Goal: Transaction & Acquisition: Purchase product/service

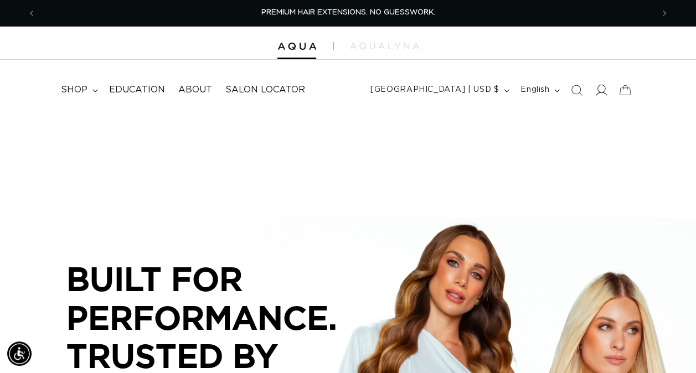
click at [595, 88] on icon at bounding box center [601, 90] width 12 height 12
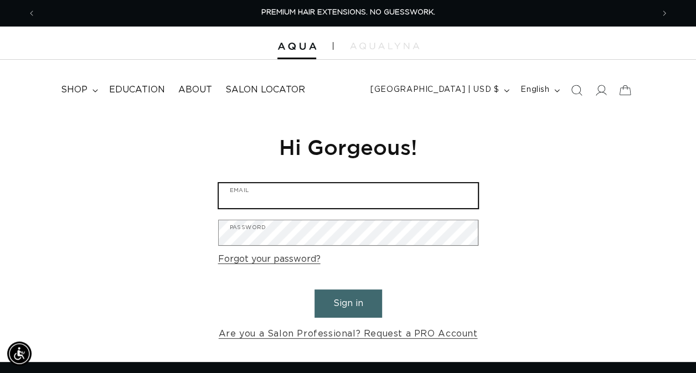
type input "pajhuabhairllc@gmail.com"
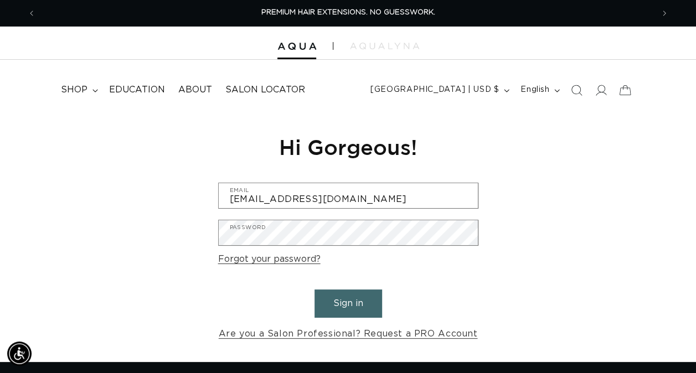
click at [333, 314] on button "Sign in" at bounding box center [349, 304] width 68 height 28
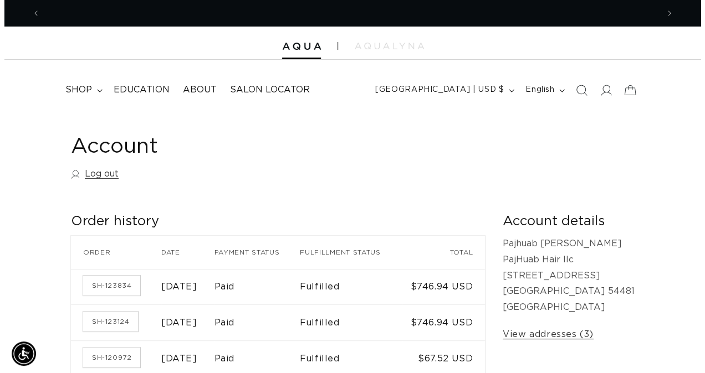
scroll to position [0, 617]
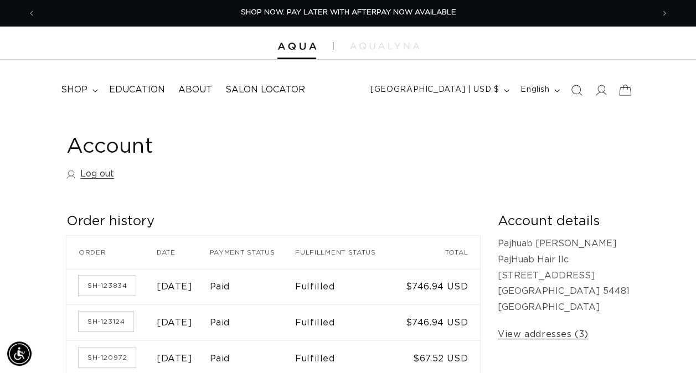
click at [623, 93] on icon at bounding box center [626, 90] width 26 height 26
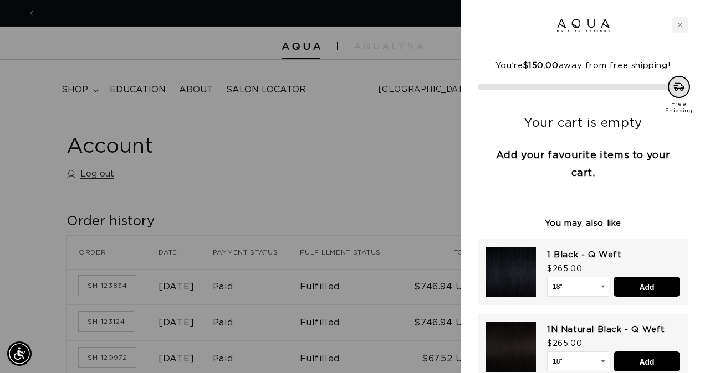
scroll to position [0, 0]
click at [620, 182] on h3 "Add your favourite items to your cart." at bounding box center [582, 165] width 210 height 36
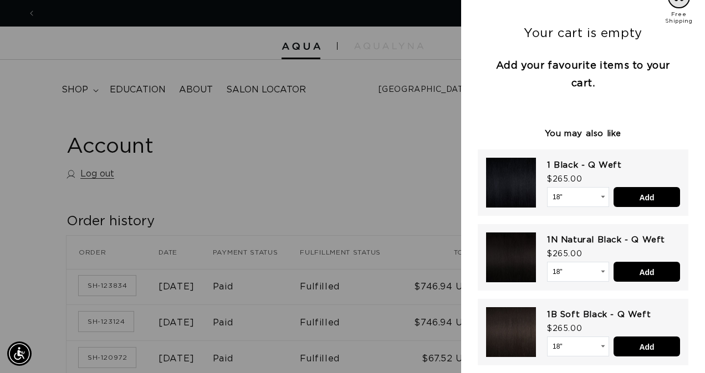
scroll to position [0, 626]
click at [594, 205] on select "18" 24"" at bounding box center [578, 197] width 62 height 20
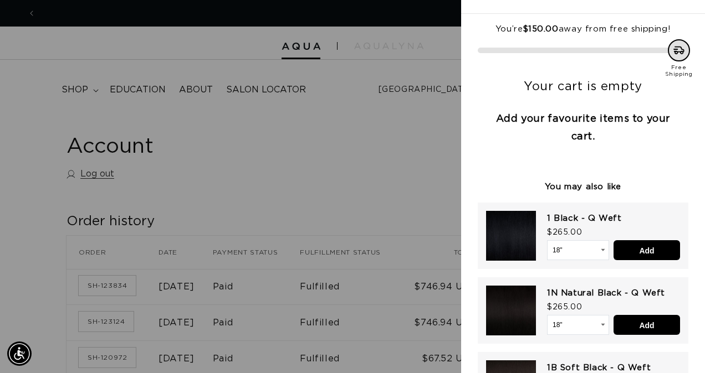
scroll to position [0, 0]
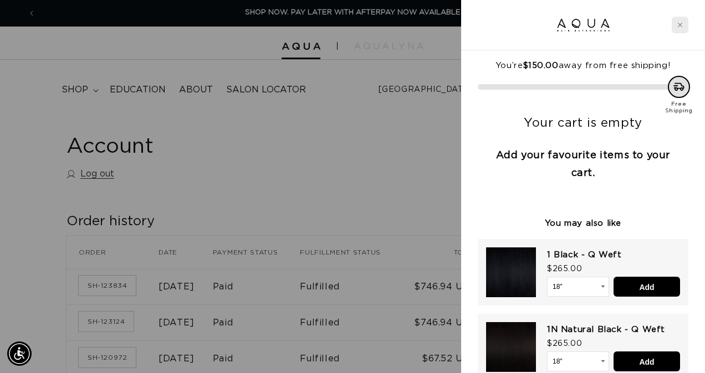
click at [673, 29] on div "Close cart" at bounding box center [679, 25] width 17 height 17
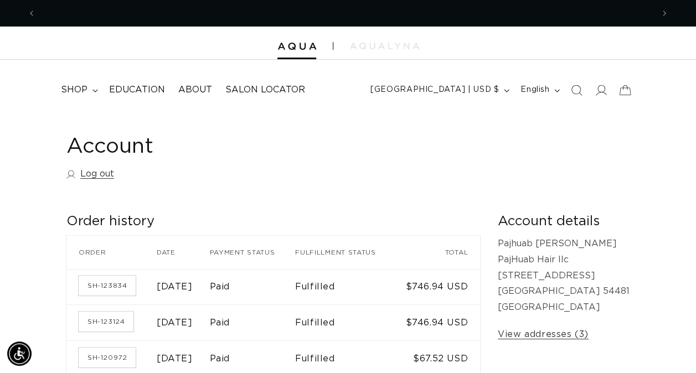
scroll to position [0, 1235]
click at [94, 89] on icon at bounding box center [96, 90] width 6 height 3
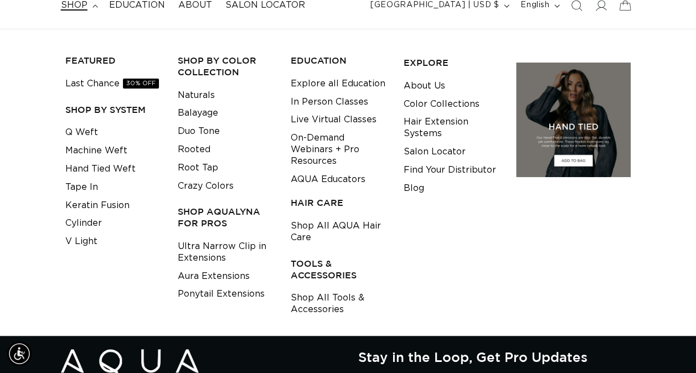
scroll to position [0, 0]
click at [242, 278] on link "Aura Extensions" at bounding box center [214, 277] width 72 height 18
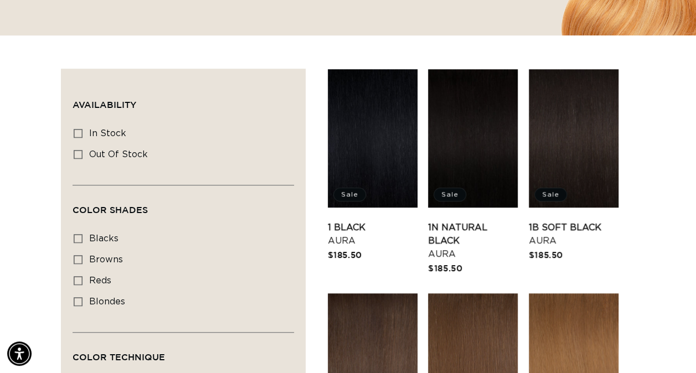
scroll to position [329, 0]
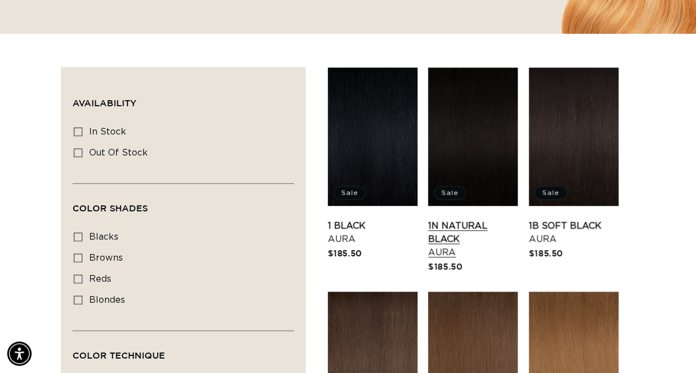
click at [497, 219] on link "1N Natural Black Aura" at bounding box center [473, 239] width 90 height 40
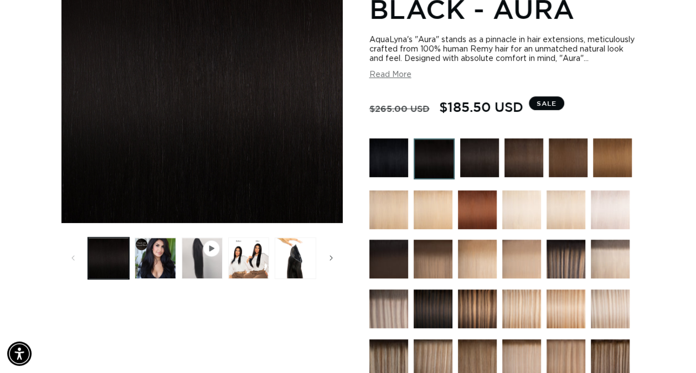
scroll to position [0, 1235]
click at [402, 80] on button "Read More" at bounding box center [390, 74] width 42 height 9
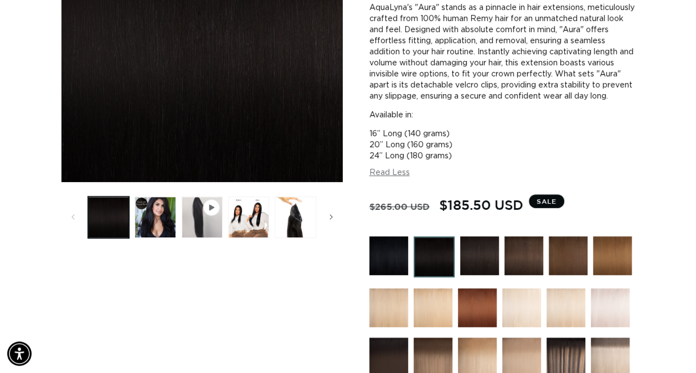
scroll to position [255, 0]
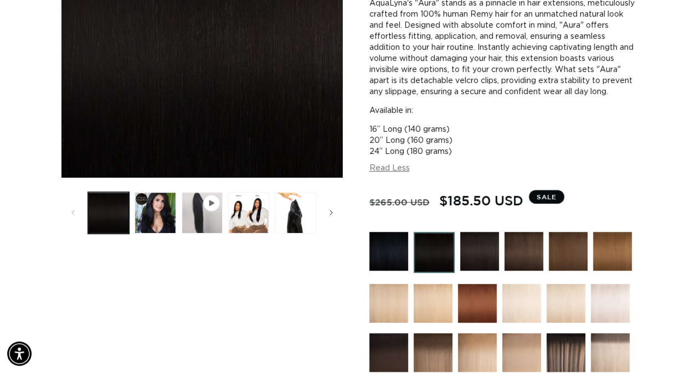
click at [449, 270] on img at bounding box center [434, 252] width 41 height 41
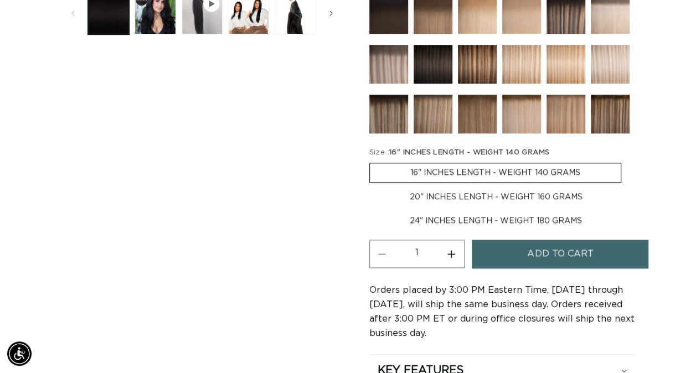
scroll to position [455, 0]
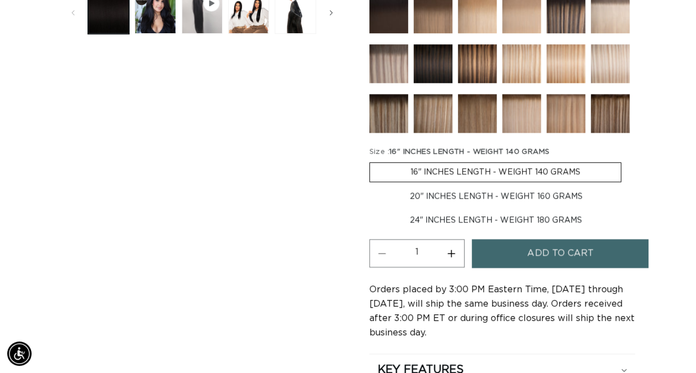
click at [483, 223] on label "24" INCHES LENGTH - WEIGHT 180 GRAMS Variant sold out or unavailable" at bounding box center [495, 220] width 253 height 19
click at [629, 186] on input "24" INCHES LENGTH - WEIGHT 180 GRAMS Variant sold out or unavailable" at bounding box center [629, 185] width 1 height 1
radio input "true"
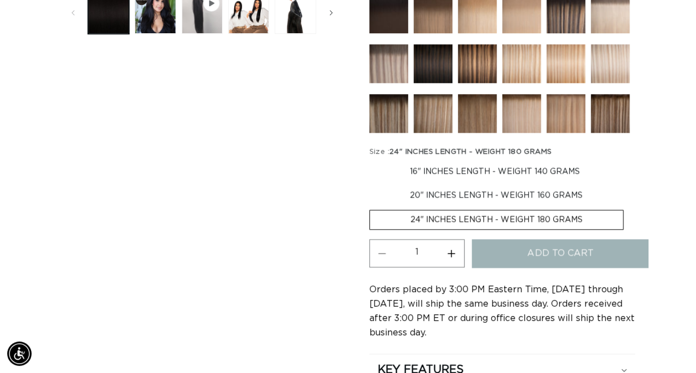
scroll to position [0, 1235]
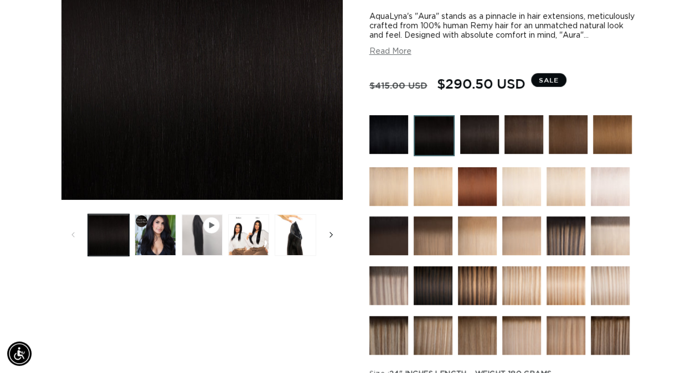
click at [320, 240] on button "Slide right" at bounding box center [331, 235] width 24 height 24
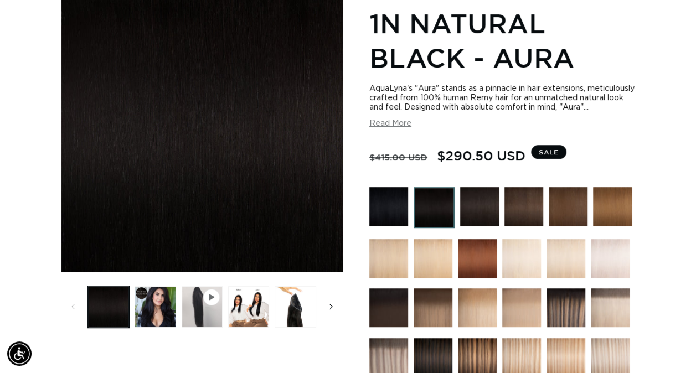
scroll to position [0, 617]
click at [207, 310] on button "Play video 1 in gallery view" at bounding box center [202, 306] width 41 height 41
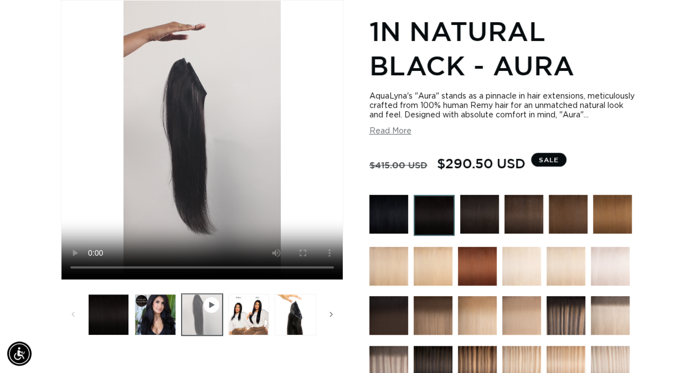
scroll to position [0, 1235]
click at [10, 0] on div "Home 1N Natural Black - Aura Skip to product information Open media 1 in modal …" at bounding box center [348, 359] width 696 height 784
click at [309, 322] on button "Load image 4 in gallery view" at bounding box center [295, 314] width 41 height 41
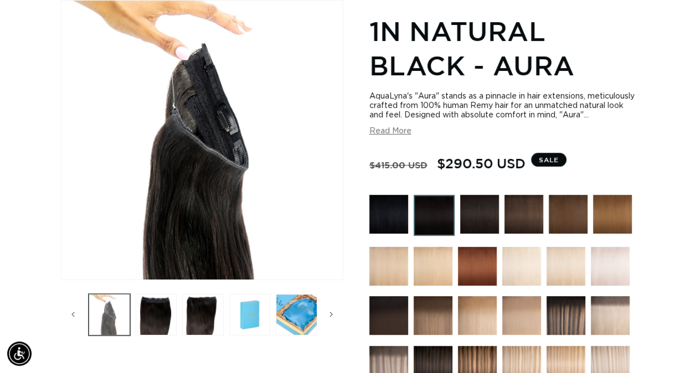
scroll to position [0, 617]
click at [152, 316] on button "Load image 5 in gallery view" at bounding box center [156, 314] width 41 height 41
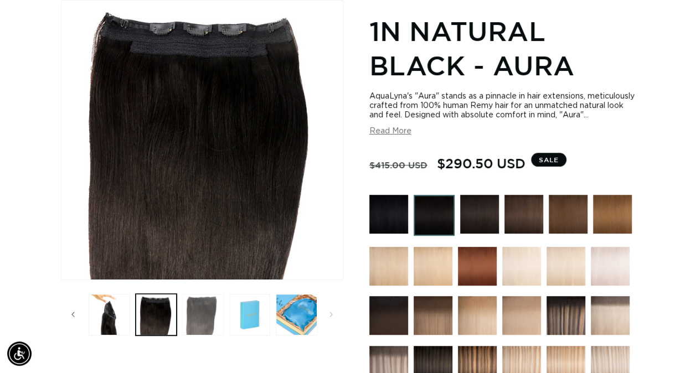
click at [210, 312] on button "Load image 6 in gallery view" at bounding box center [202, 314] width 41 height 41
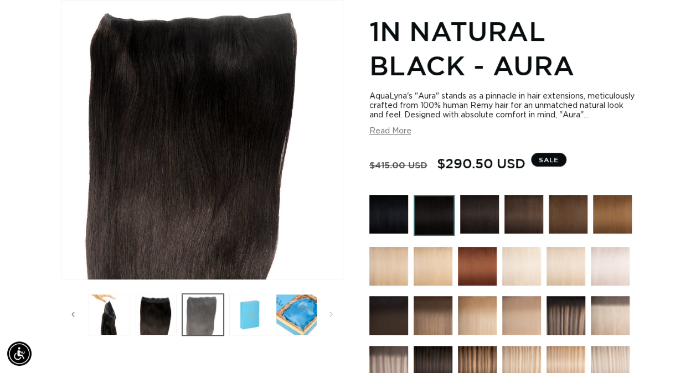
scroll to position [0, 1235]
click at [253, 312] on button "Load image 7 in gallery view" at bounding box center [249, 314] width 41 height 41
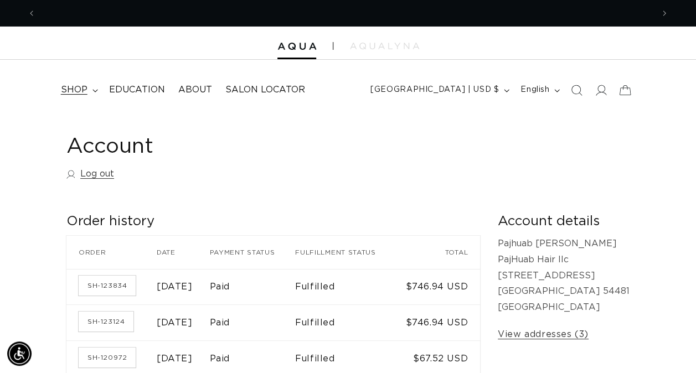
click at [76, 94] on span "shop" at bounding box center [74, 90] width 27 height 12
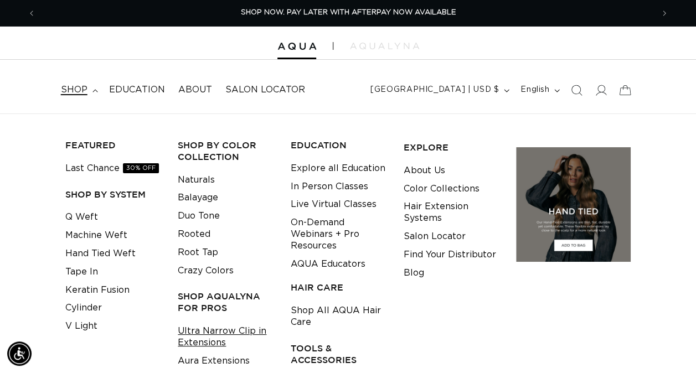
click at [229, 340] on link "Ultra Narrow Clip in Extensions" at bounding box center [226, 337] width 96 height 30
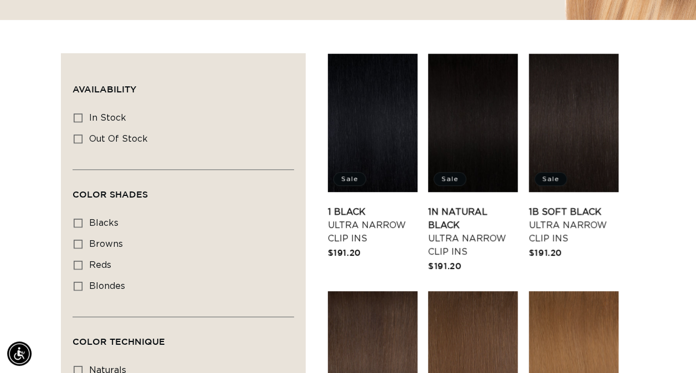
scroll to position [0, 617]
click at [490, 226] on link "1N Natural Black Ultra Narrow Clip Ins" at bounding box center [473, 232] width 90 height 53
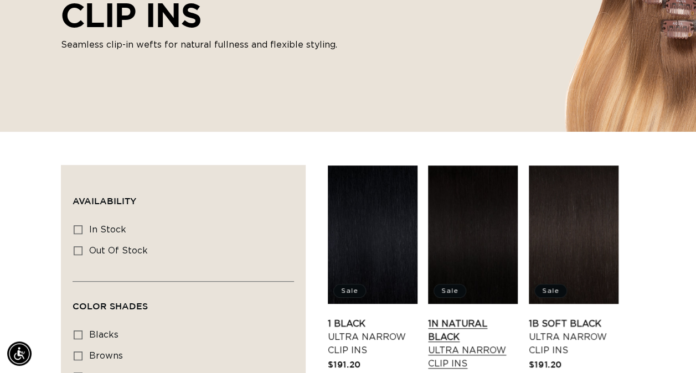
scroll to position [0, 0]
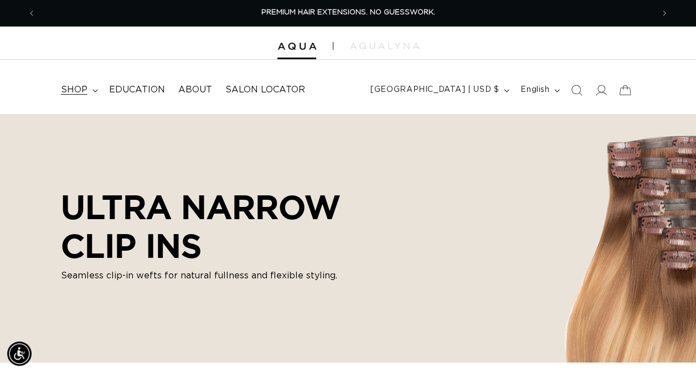
click at [76, 85] on span "shop" at bounding box center [74, 90] width 27 height 12
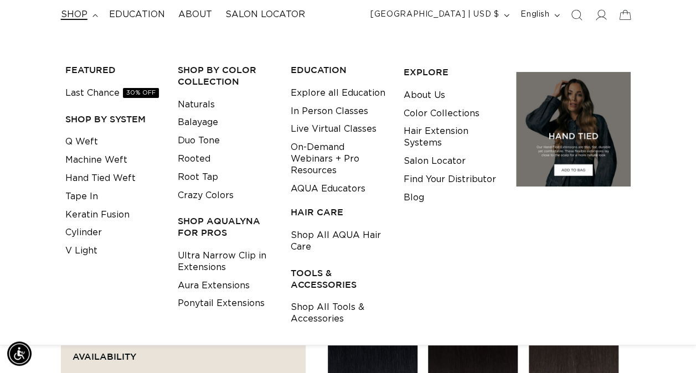
scroll to position [79, 0]
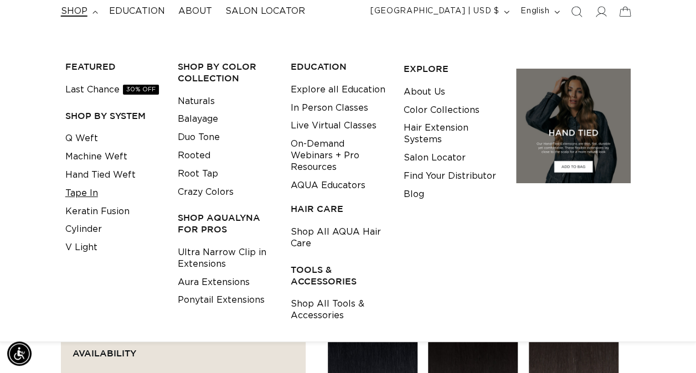
click at [84, 195] on link "Tape In" at bounding box center [81, 193] width 33 height 18
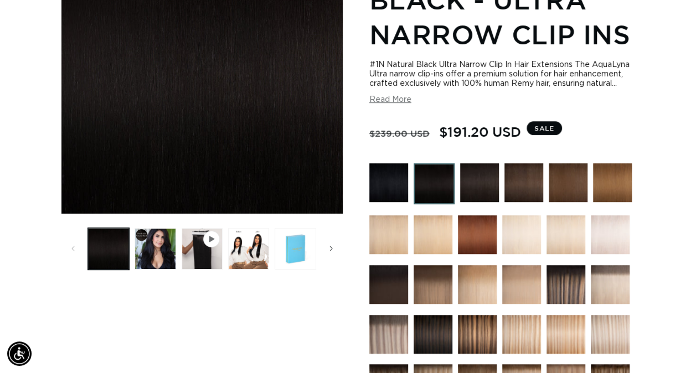
scroll to position [212, 0]
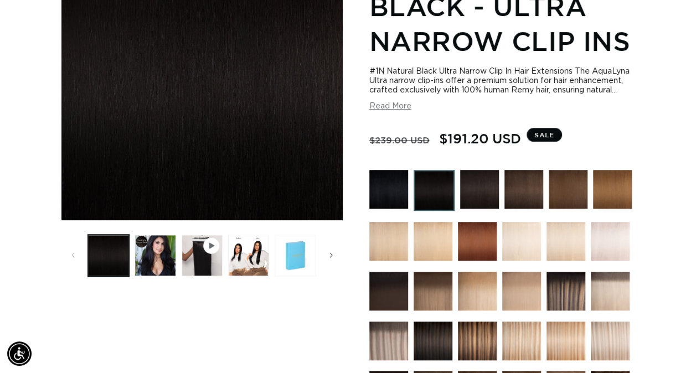
click at [473, 192] on img at bounding box center [479, 189] width 39 height 39
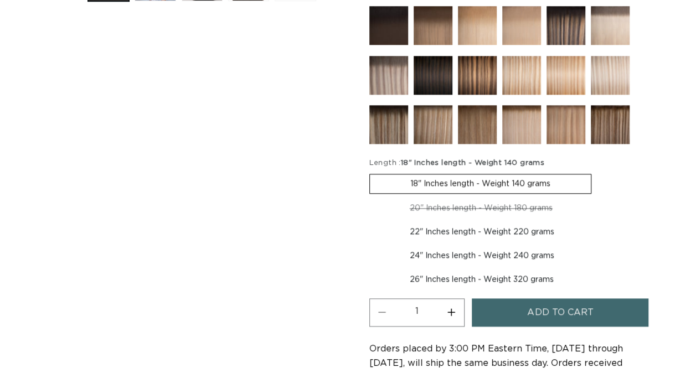
scroll to position [508, 0]
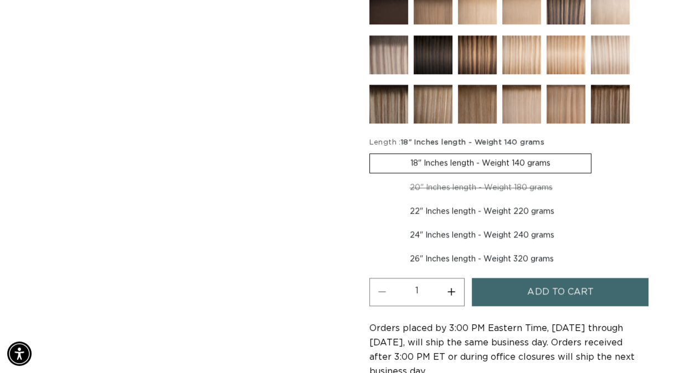
click at [463, 237] on label "24" Inches length - Weight 240 grams Variant sold out or unavailable" at bounding box center [481, 235] width 225 height 19
click at [600, 201] on input "24" Inches length - Weight 240 grams Variant sold out or unavailable" at bounding box center [600, 200] width 1 height 1
radio input "true"
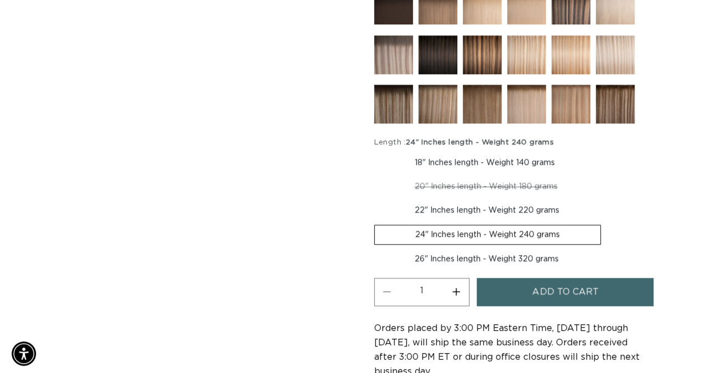
scroll to position [0, 617]
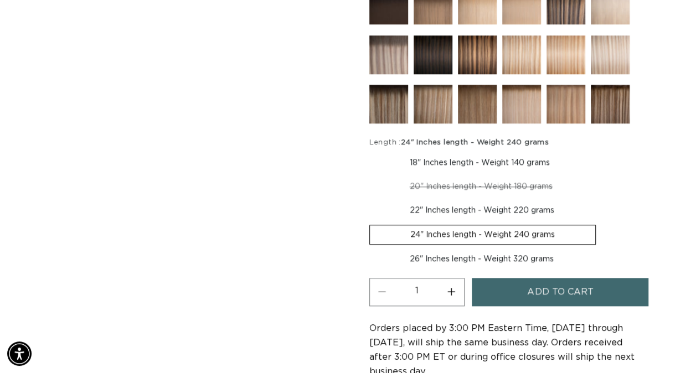
click at [510, 296] on button "Add to cart" at bounding box center [560, 292] width 177 height 28
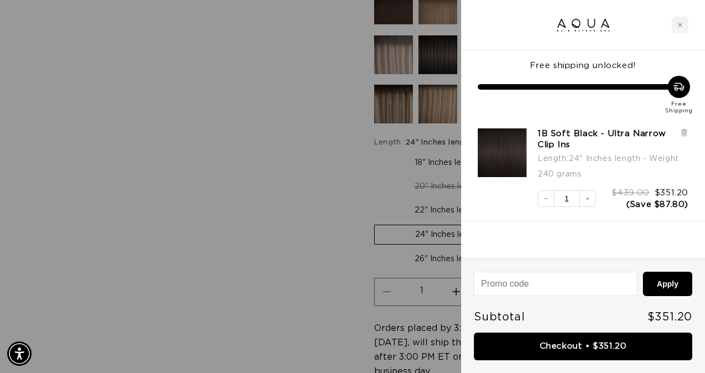
scroll to position [0, 0]
click at [680, 31] on div "Close cart" at bounding box center [679, 25] width 17 height 17
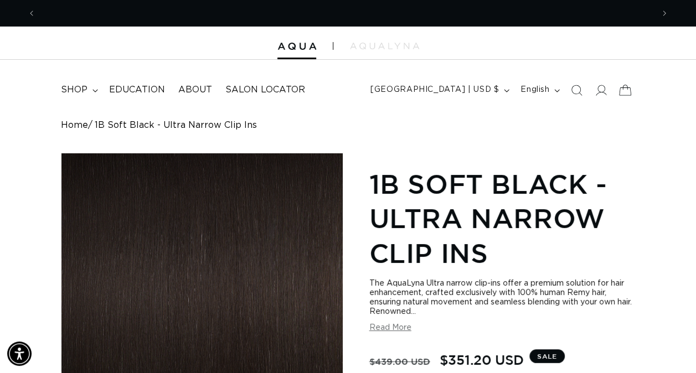
click at [630, 89] on icon at bounding box center [626, 90] width 26 height 26
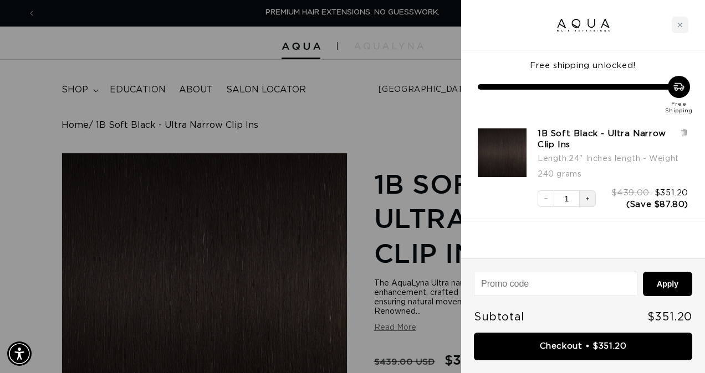
click at [585, 191] on button "Increase quantity" at bounding box center [587, 199] width 17 height 17
click at [546, 200] on icon "Decrease quantity" at bounding box center [545, 199] width 7 height 7
click at [584, 199] on icon "Increase quantity" at bounding box center [587, 199] width 7 height 7
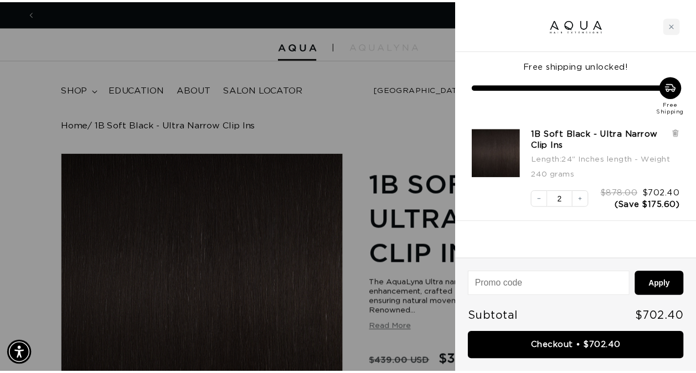
scroll to position [0, 0]
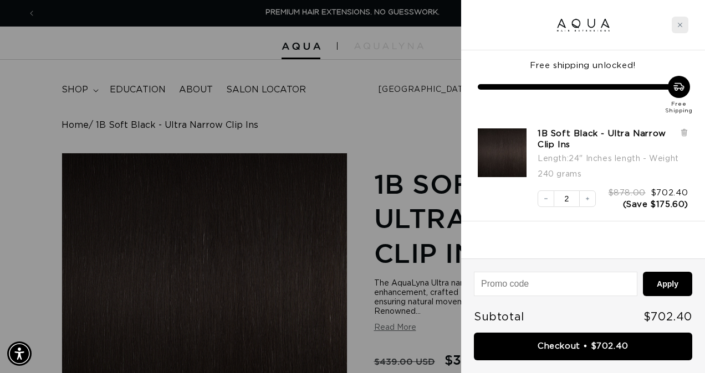
click at [679, 31] on div "Close cart" at bounding box center [679, 25] width 17 height 17
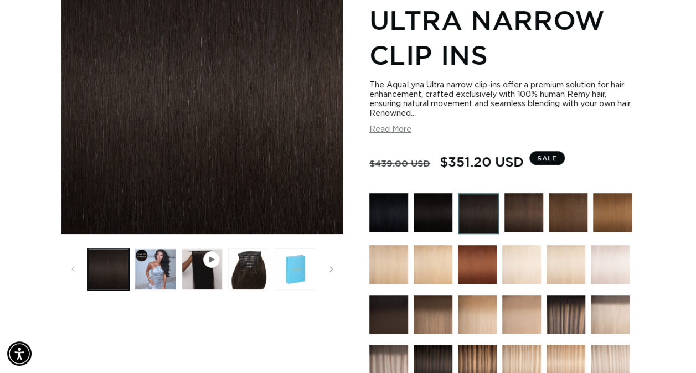
scroll to position [201, 0]
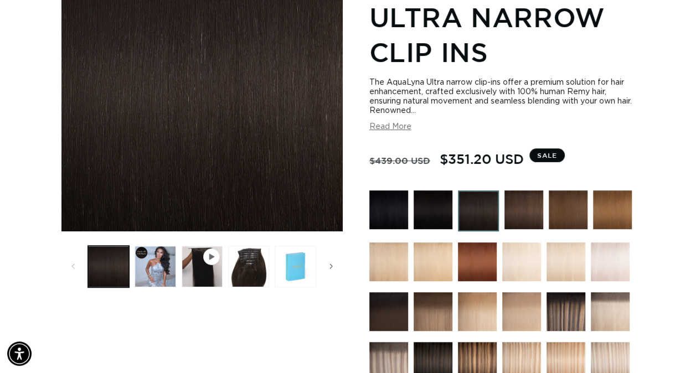
click at [215, 259] on icon "Gallery Viewer" at bounding box center [211, 257] width 7 height 7
click at [200, 252] on button "Play video 1 in gallery view" at bounding box center [202, 266] width 41 height 41
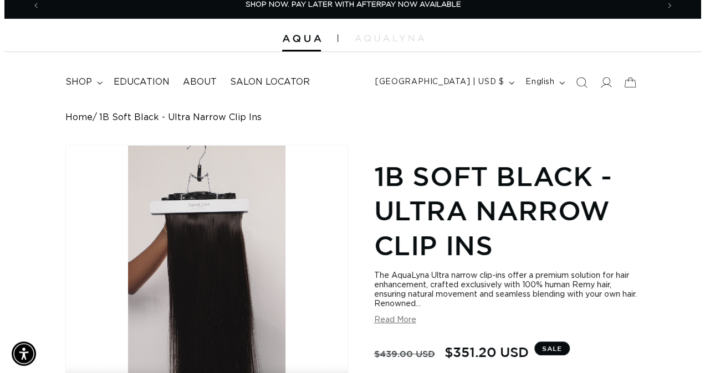
scroll to position [0, 0]
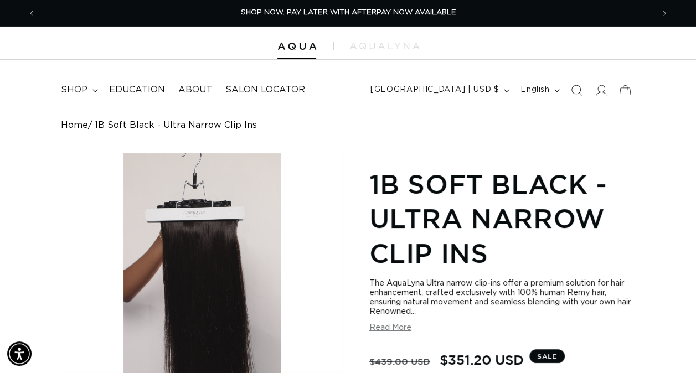
click at [630, 90] on icon at bounding box center [625, 90] width 24 height 24
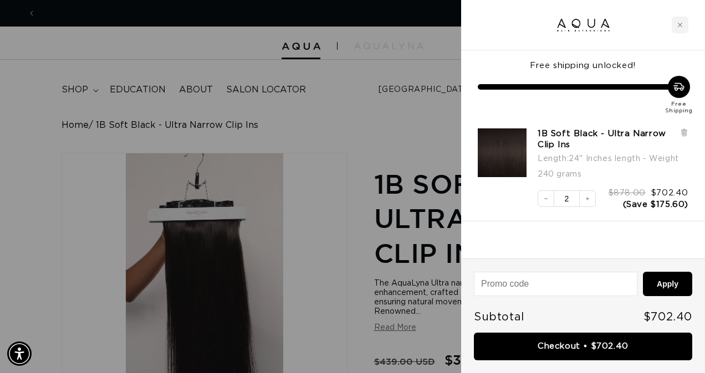
scroll to position [0, 1252]
click at [542, 202] on button "Decrease quantity" at bounding box center [545, 199] width 17 height 17
click at [676, 31] on div "Close cart" at bounding box center [679, 25] width 17 height 17
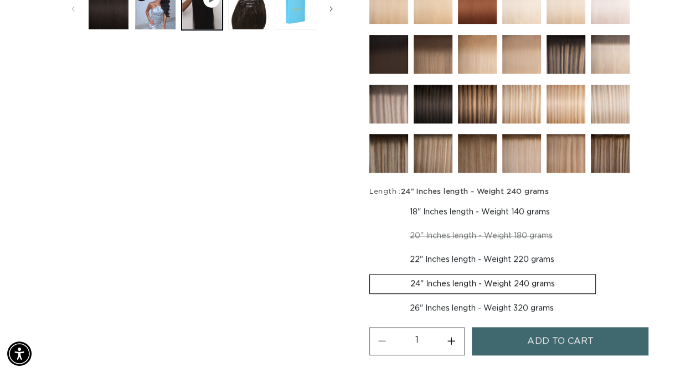
scroll to position [460, 0]
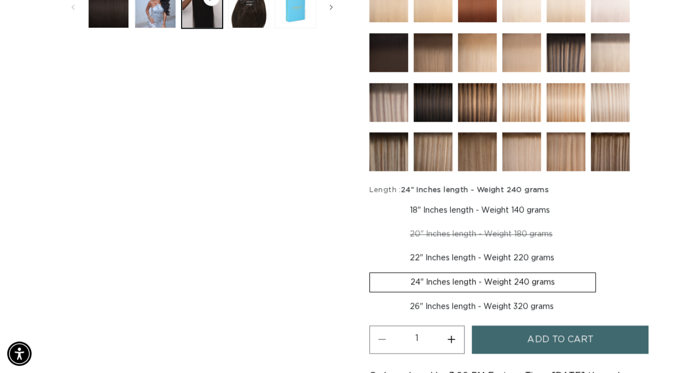
click at [514, 257] on label "22" Inches length - Weight 220 grams Variant sold out or unavailable" at bounding box center [481, 258] width 225 height 19
click at [599, 223] on input "22" Inches length - Weight 220 grams Variant sold out or unavailable" at bounding box center [599, 223] width 1 height 1
radio input "true"
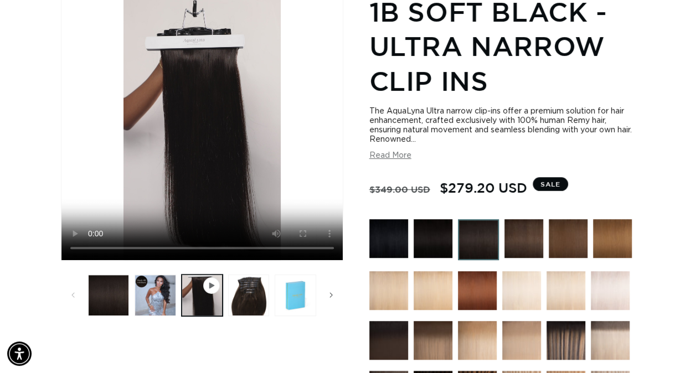
scroll to position [0, 1235]
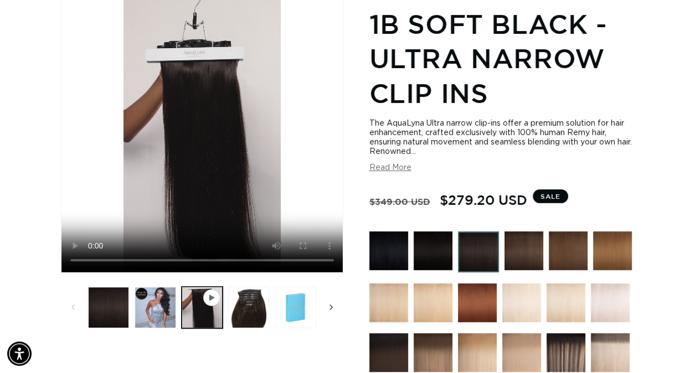
click at [320, 316] on button "Slide right" at bounding box center [331, 307] width 24 height 24
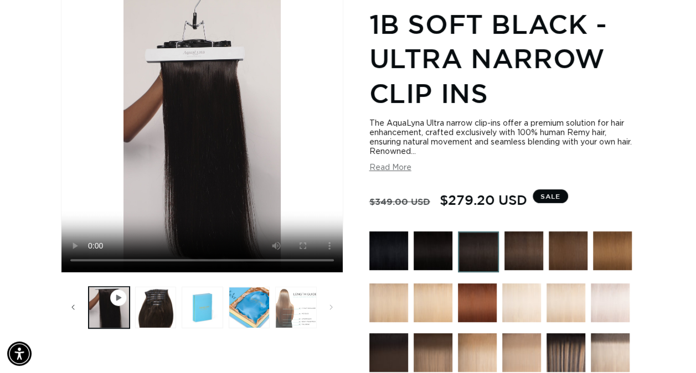
click at [306, 308] on button "Load image 6 in gallery view" at bounding box center [295, 307] width 41 height 41
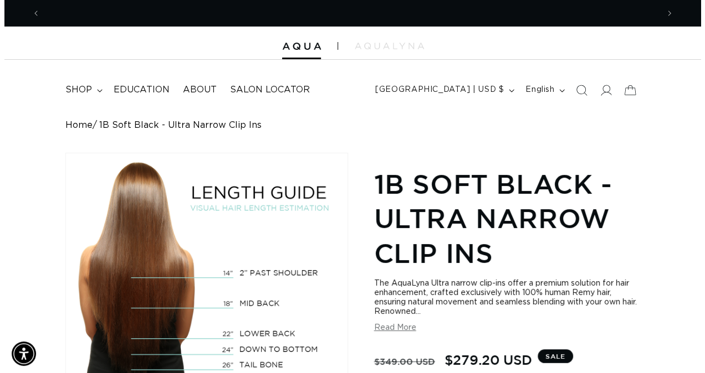
scroll to position [0, 0]
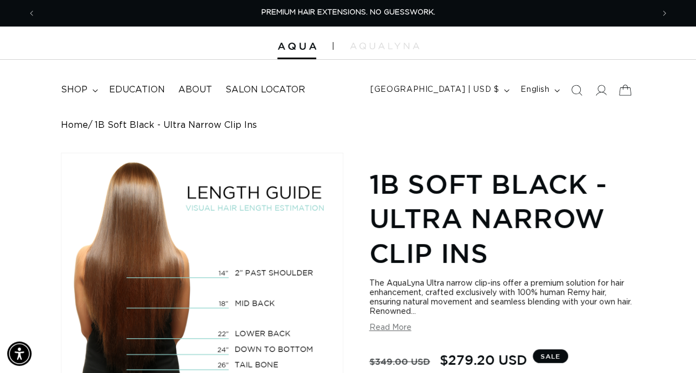
click at [623, 94] on icon at bounding box center [626, 90] width 26 height 26
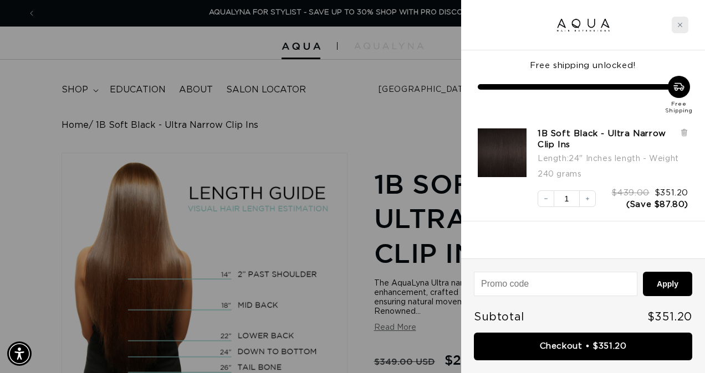
click at [681, 25] on icon "Close cart" at bounding box center [680, 25] width 6 height 6
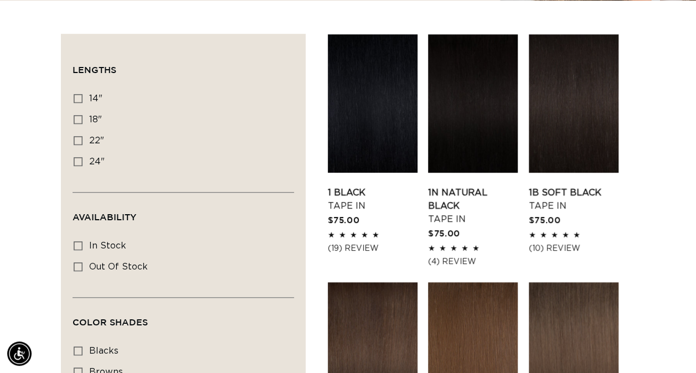
scroll to position [0, 617]
click at [577, 186] on link "1B Soft Black Tape In" at bounding box center [574, 199] width 90 height 27
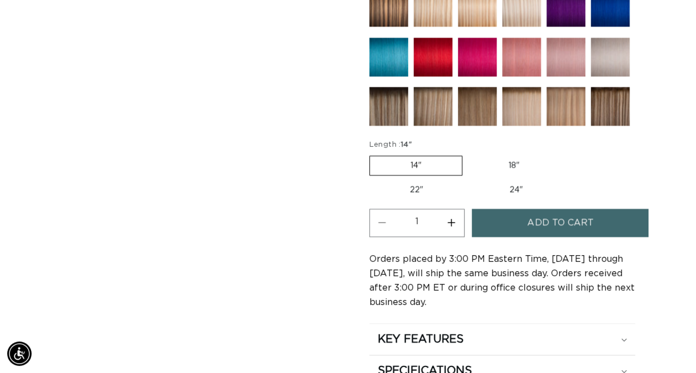
scroll to position [610, 0]
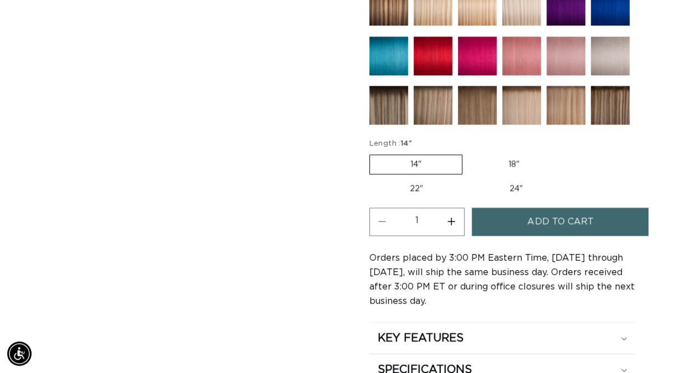
click at [423, 186] on label "22" Variant sold out or unavailable" at bounding box center [416, 188] width 94 height 19
click at [566, 153] on input "22" Variant sold out or unavailable" at bounding box center [566, 152] width 1 height 1
radio input "true"
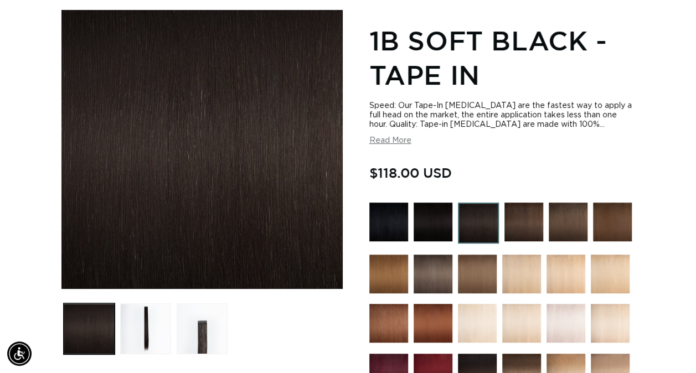
scroll to position [131, 0]
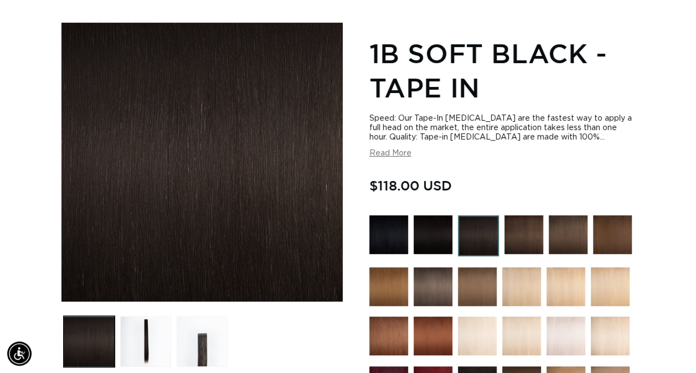
click at [440, 237] on img at bounding box center [433, 234] width 39 height 39
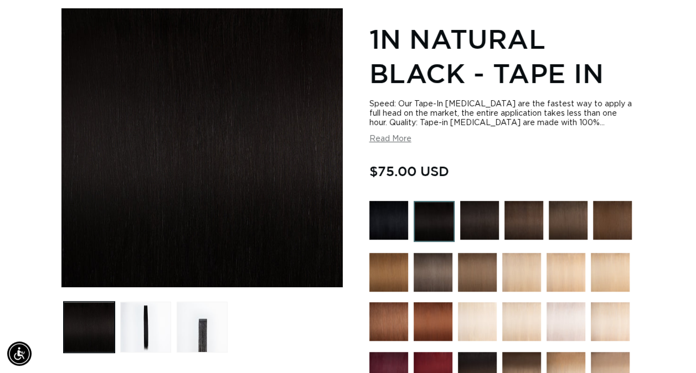
scroll to position [146, 0]
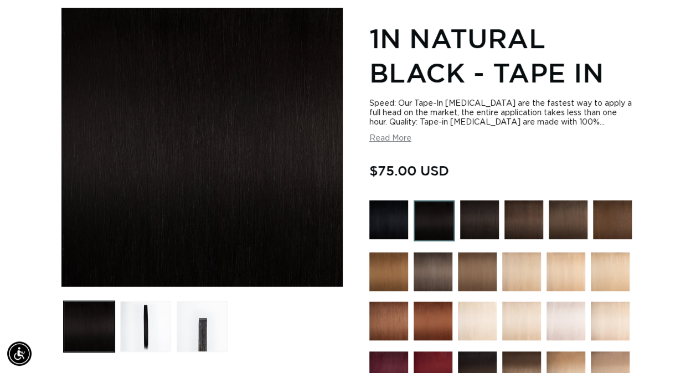
click at [481, 219] on img at bounding box center [479, 220] width 39 height 39
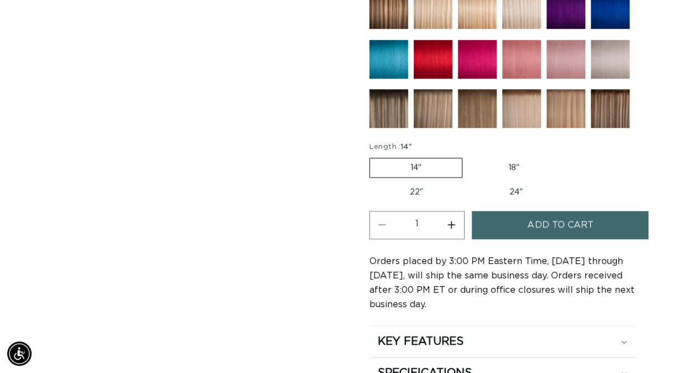
scroll to position [608, 0]
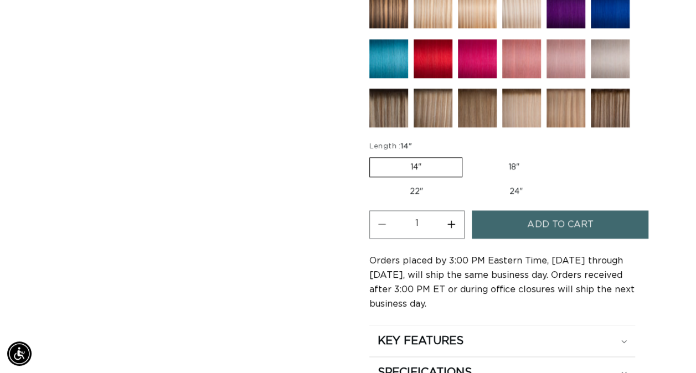
click at [449, 189] on label "22" Variant sold out or unavailable" at bounding box center [416, 191] width 94 height 19
click at [566, 156] on input "22" Variant sold out or unavailable" at bounding box center [566, 155] width 1 height 1
radio input "true"
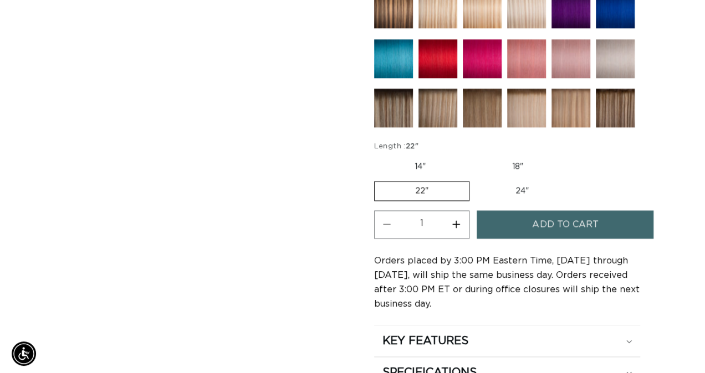
scroll to position [0, 617]
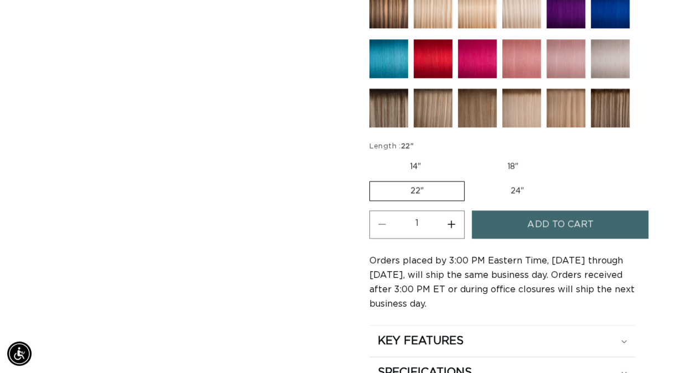
click at [495, 214] on button "Add to cart" at bounding box center [560, 224] width 177 height 28
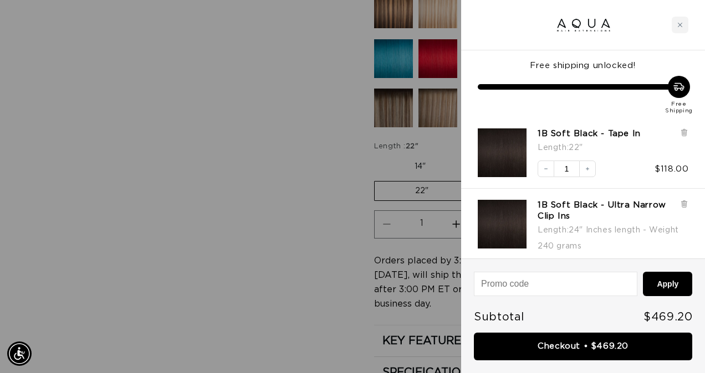
scroll to position [0, 1252]
click at [681, 215] on div at bounding box center [684, 227] width 8 height 54
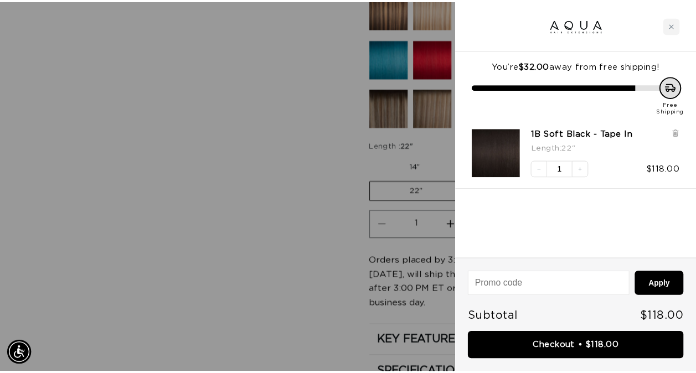
scroll to position [0, 0]
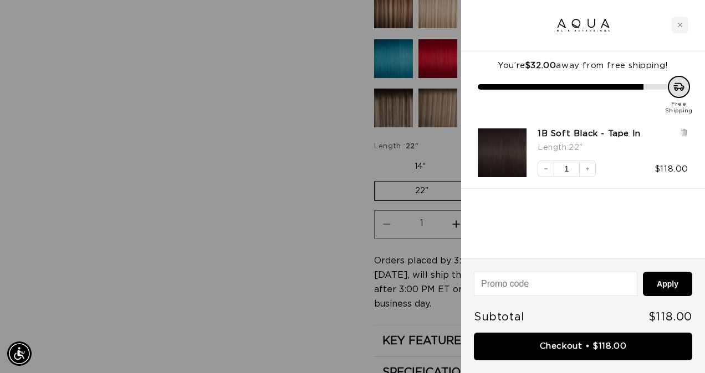
click at [350, 241] on div at bounding box center [352, 186] width 705 height 373
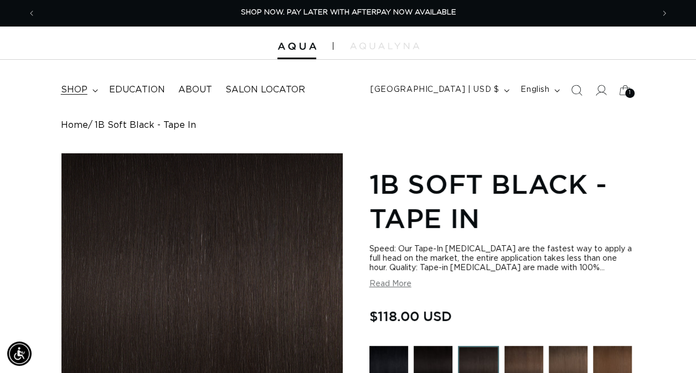
click at [80, 93] on span "shop" at bounding box center [74, 90] width 27 height 12
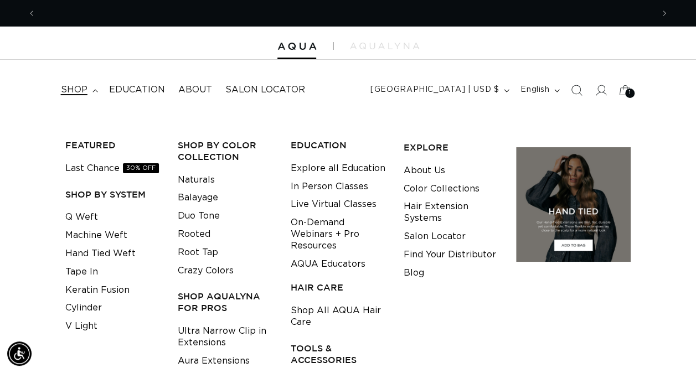
scroll to position [0, 1235]
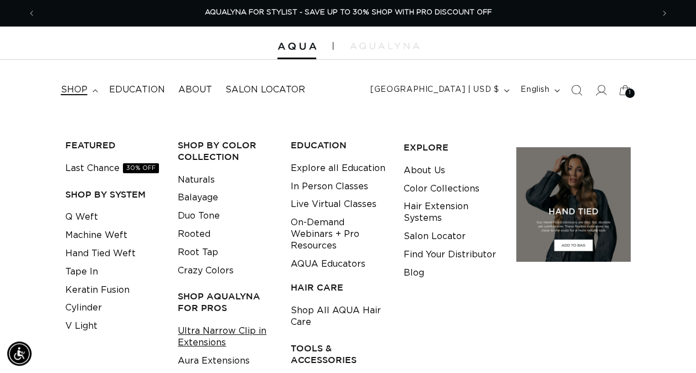
click at [236, 335] on link "Ultra Narrow Clip in Extensions" at bounding box center [226, 337] width 96 height 30
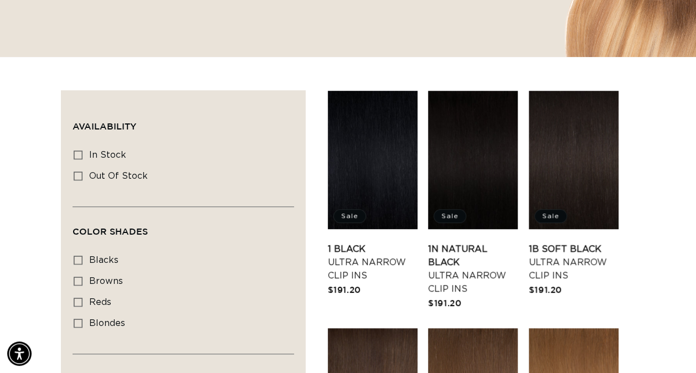
scroll to position [376, 0]
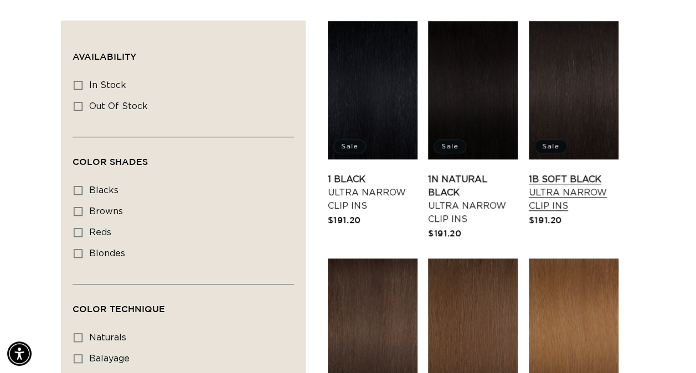
click at [533, 213] on link "1B Soft Black Ultra Narrow Clip Ins" at bounding box center [574, 193] width 90 height 40
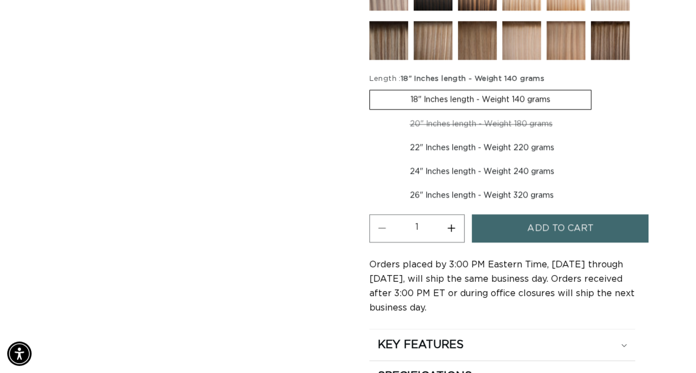
scroll to position [561, 0]
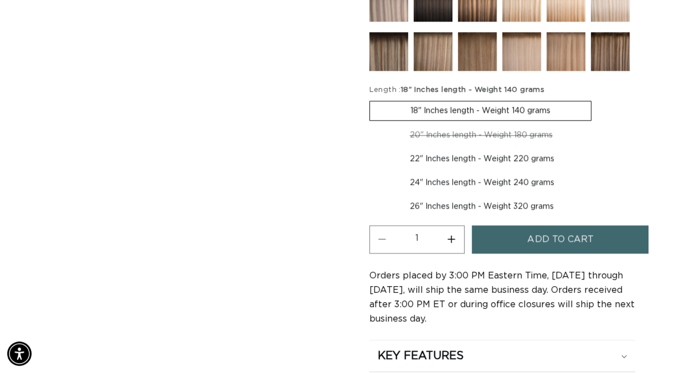
click at [543, 182] on label "24" Inches length - Weight 240 grams Variant sold out or unavailable" at bounding box center [481, 182] width 225 height 19
click at [600, 148] on input "24" Inches length - Weight 240 grams Variant sold out or unavailable" at bounding box center [600, 147] width 1 height 1
radio input "true"
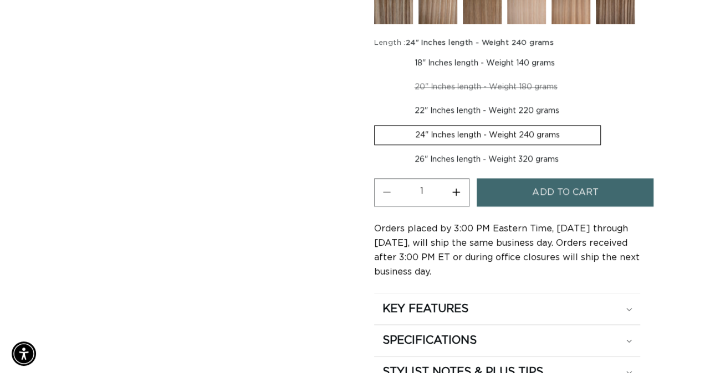
scroll to position [606, 0]
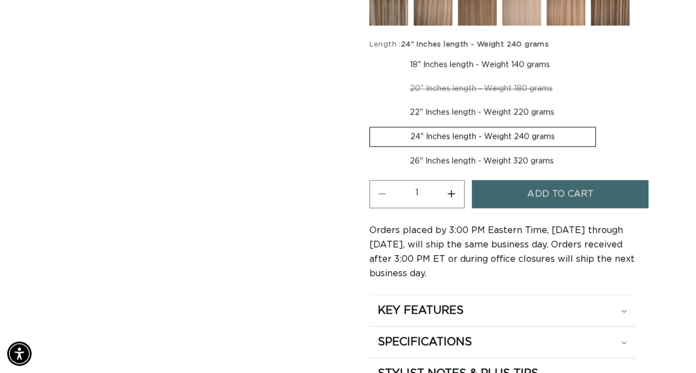
click at [588, 190] on span "Add to cart" at bounding box center [560, 194] width 66 height 28
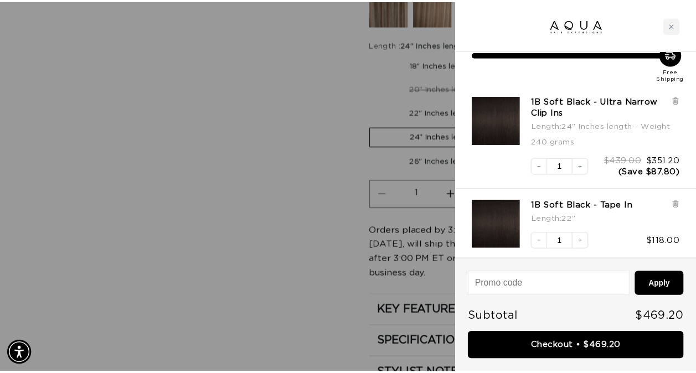
scroll to position [0, 0]
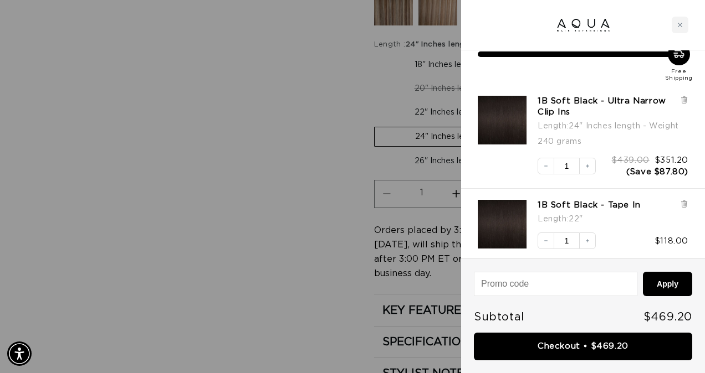
click at [334, 269] on div at bounding box center [352, 186] width 705 height 373
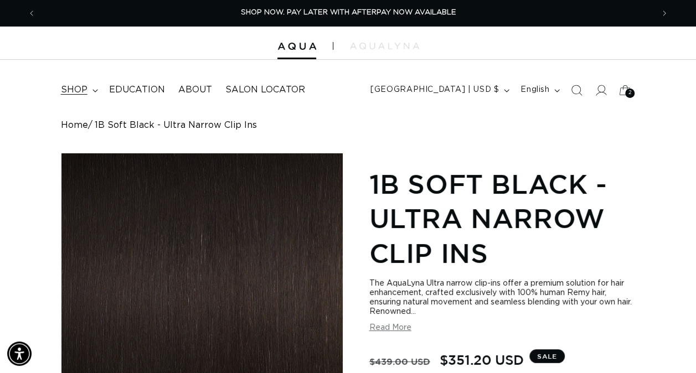
click at [82, 89] on span "shop" at bounding box center [74, 90] width 27 height 12
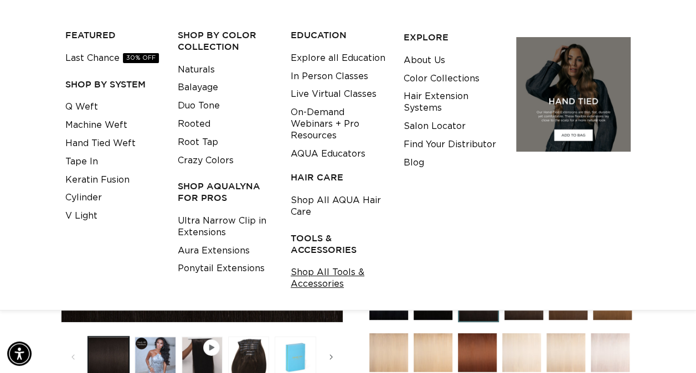
click at [328, 274] on link "Shop All Tools & Accessories" at bounding box center [339, 279] width 96 height 30
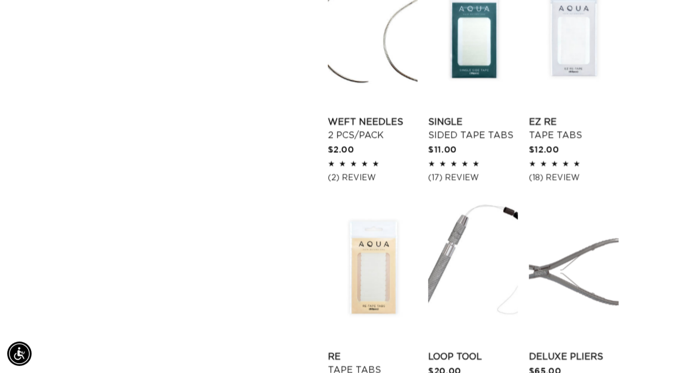
scroll to position [0, 1235]
click at [490, 140] on link "Single Sided Tape Tabs" at bounding box center [473, 129] width 90 height 27
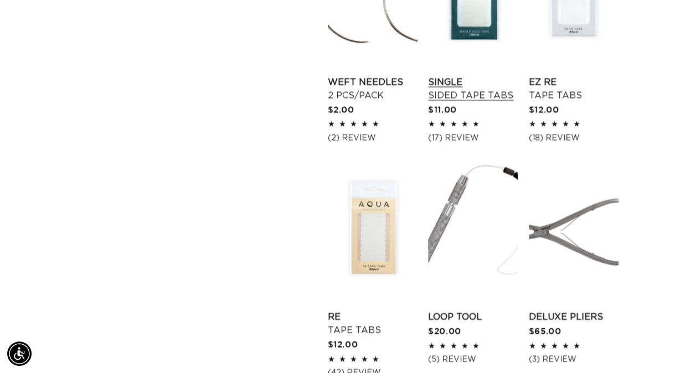
scroll to position [0, 0]
click at [564, 99] on link "EZ Re Tape Tabs" at bounding box center [574, 89] width 90 height 27
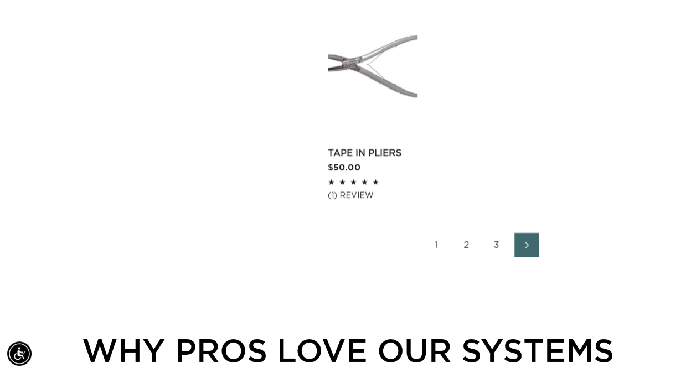
scroll to position [1608, 0]
click at [521, 251] on link "Next page" at bounding box center [527, 245] width 24 height 24
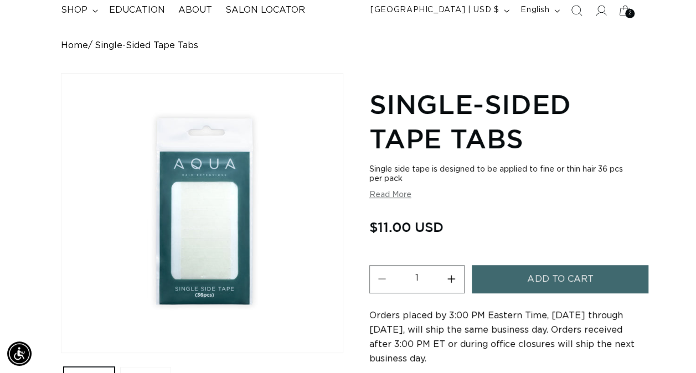
scroll to position [79, 0]
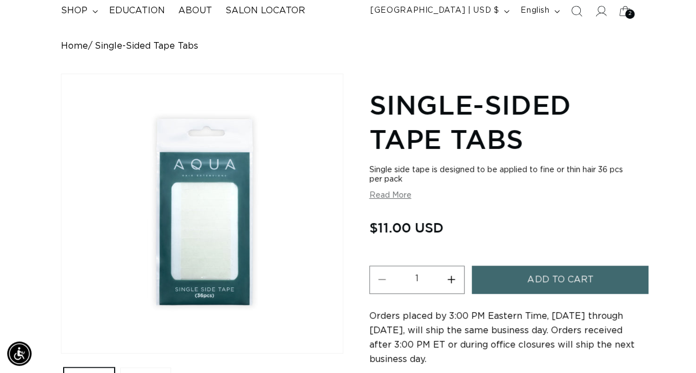
click at [444, 276] on button "Increase quantity for Single-Sided Tape Tabs" at bounding box center [451, 280] width 25 height 28
type input "2"
click at [587, 280] on span "Add to cart" at bounding box center [560, 280] width 66 height 28
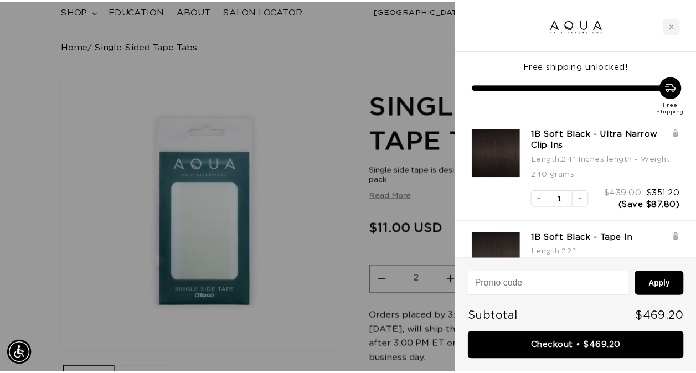
scroll to position [0, 626]
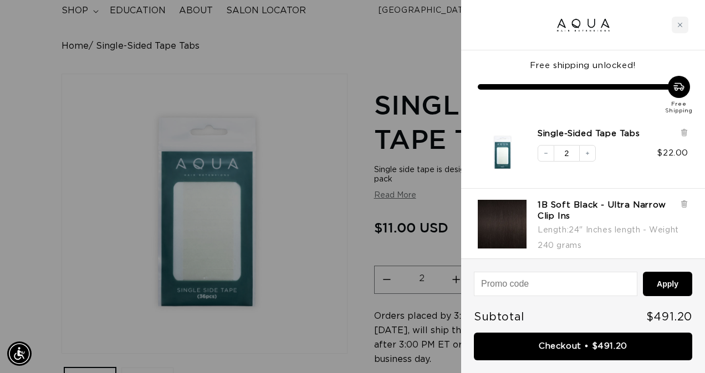
click at [312, 279] on div at bounding box center [352, 186] width 705 height 373
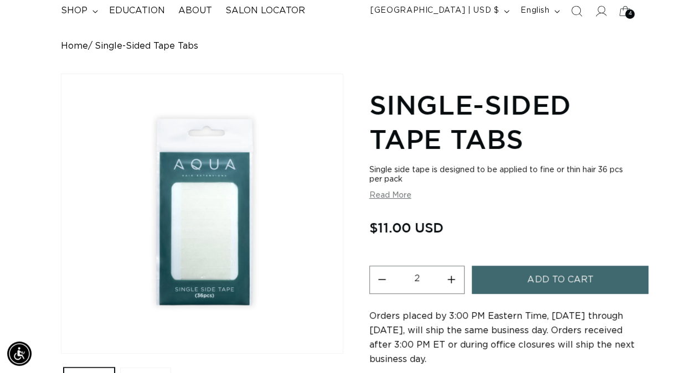
scroll to position [0, 1235]
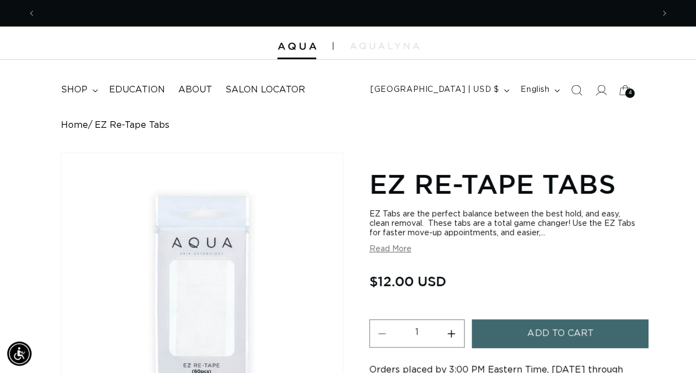
scroll to position [0, 1235]
click at [405, 250] on button "Read More" at bounding box center [390, 249] width 42 height 9
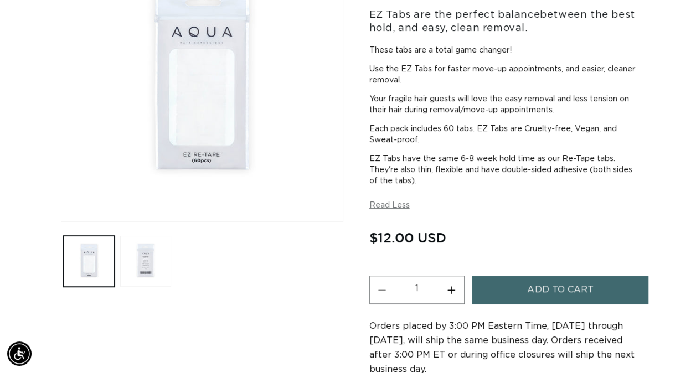
scroll to position [214, 0]
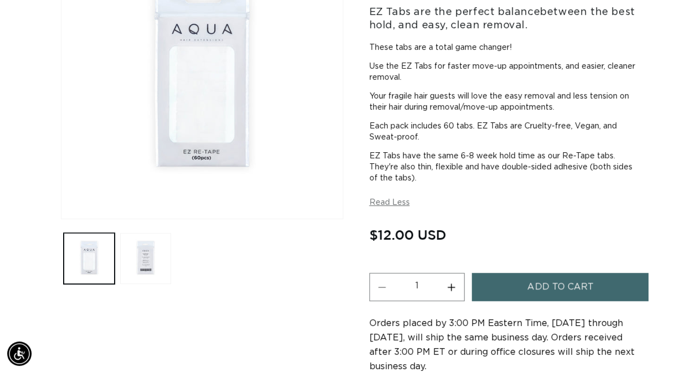
click at [453, 291] on button "Increase quantity for EZ Re-Tape Tabs" at bounding box center [451, 287] width 25 height 28
click at [381, 289] on button "Decrease quantity for EZ Re-Tape Tabs" at bounding box center [382, 287] width 25 height 28
type input "1"
click at [536, 292] on span "Add to cart" at bounding box center [560, 287] width 66 height 28
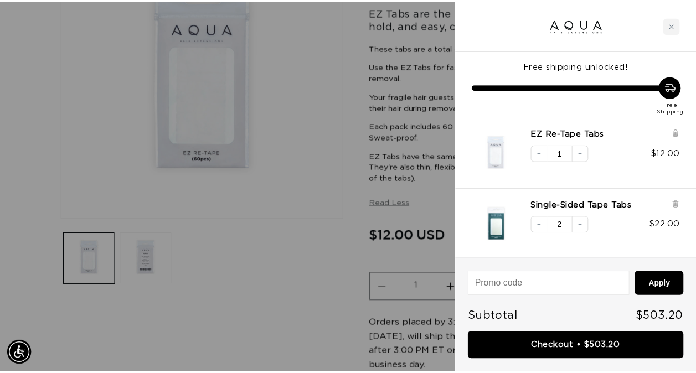
scroll to position [0, 0]
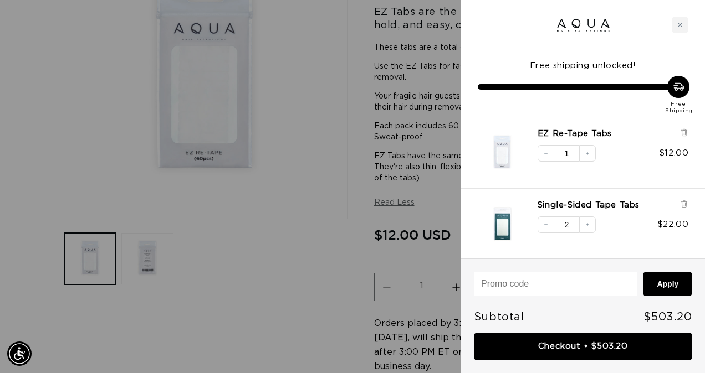
click at [300, 269] on div at bounding box center [352, 186] width 705 height 373
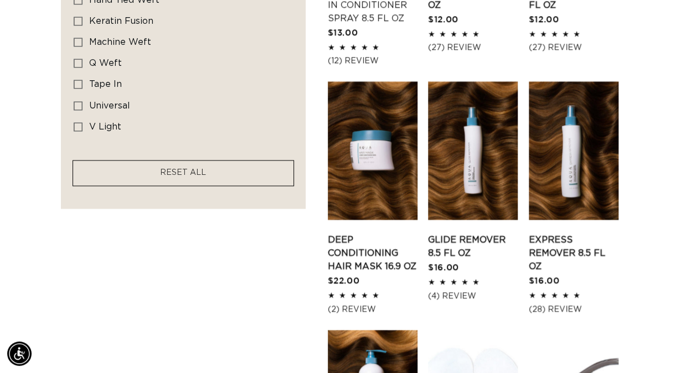
scroll to position [0, 1235]
click at [465, 245] on link "Glide Remover 8.5 fl oz" at bounding box center [473, 246] width 90 height 27
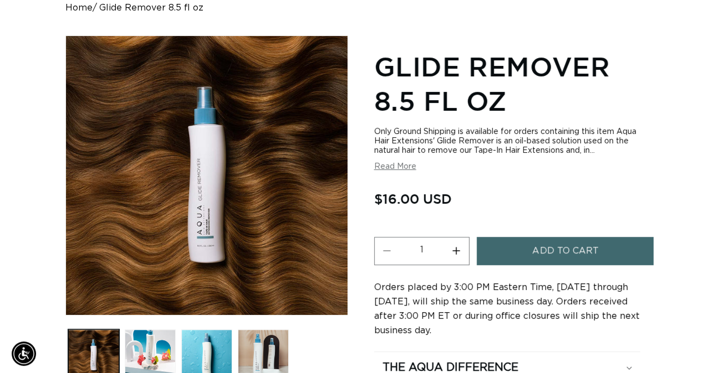
scroll to position [121, 0]
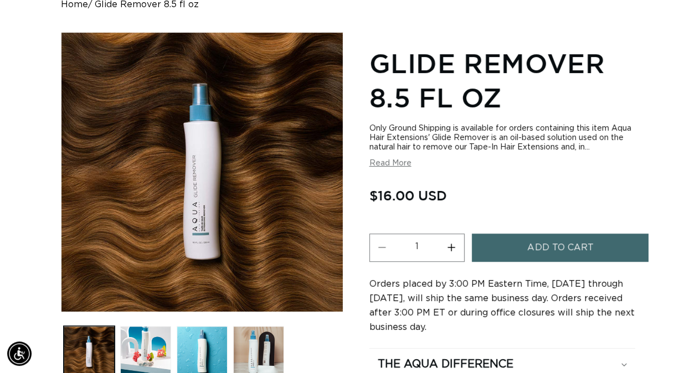
click at [547, 255] on span "Add to cart" at bounding box center [560, 248] width 66 height 28
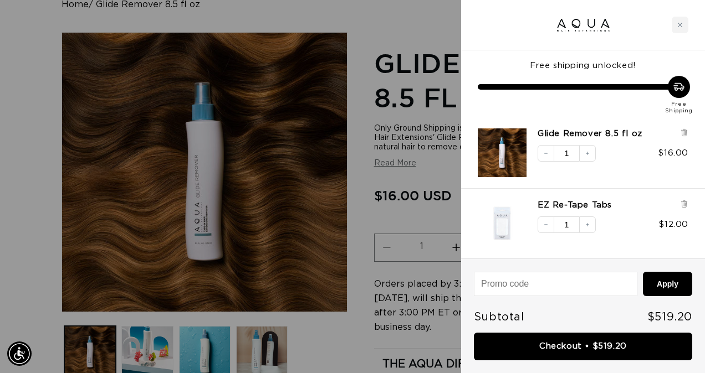
scroll to position [0, 626]
click at [393, 104] on div at bounding box center [352, 186] width 705 height 373
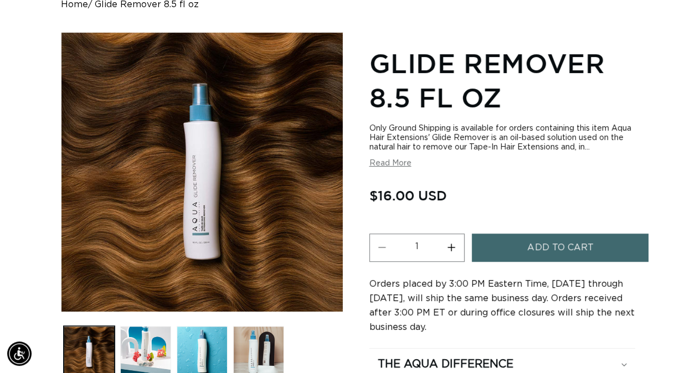
scroll to position [0, 1235]
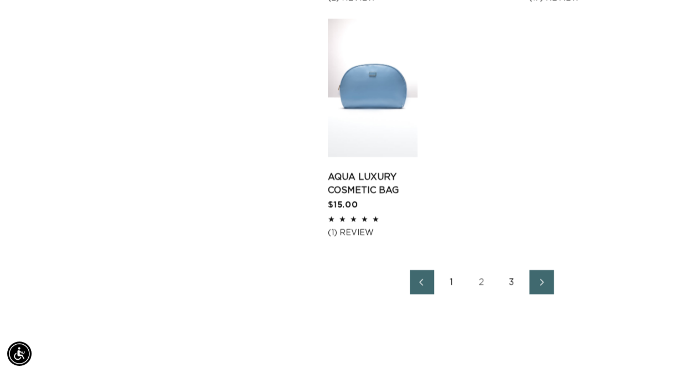
scroll to position [1624, 0]
click at [512, 283] on link "3" at bounding box center [512, 282] width 24 height 24
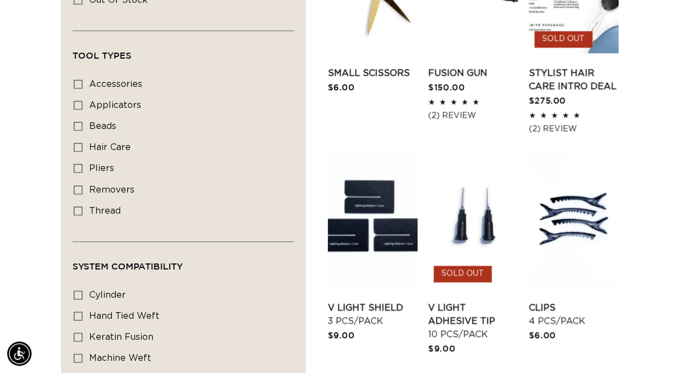
scroll to position [526, 0]
click at [581, 301] on link "Clips 4 pcs/pack" at bounding box center [574, 314] width 90 height 27
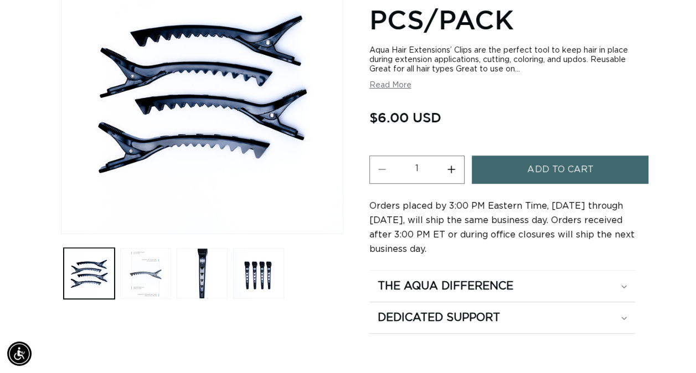
click at [157, 280] on button "Load image 2 in gallery view" at bounding box center [145, 273] width 51 height 51
